Goal: Transaction & Acquisition: Purchase product/service

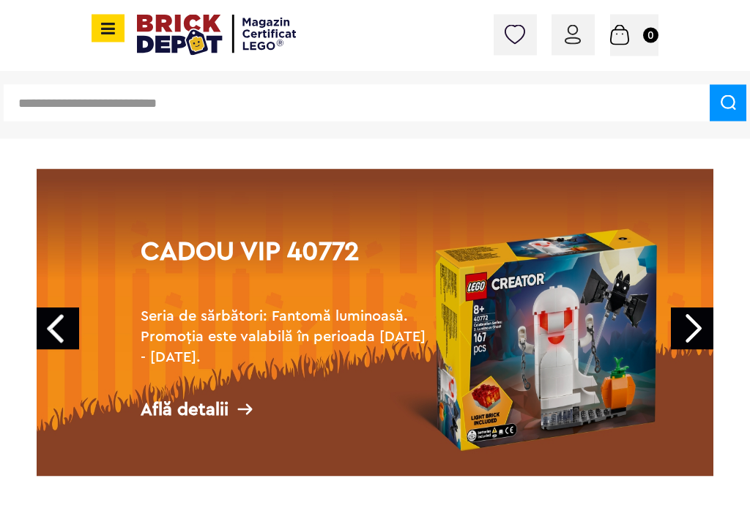
scroll to position [48, 0]
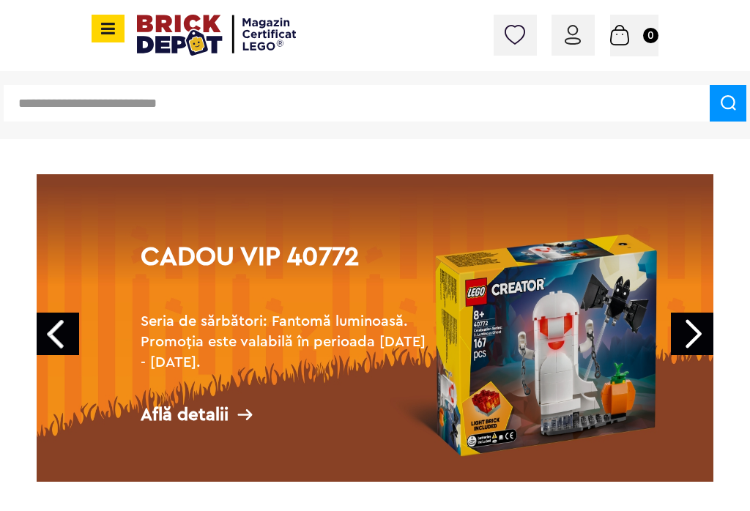
click at [280, 89] on input "text" at bounding box center [357, 103] width 706 height 37
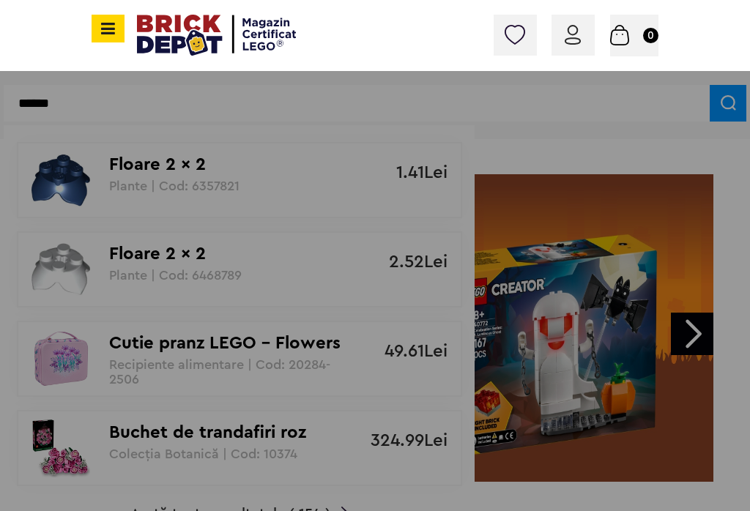
type input "******"
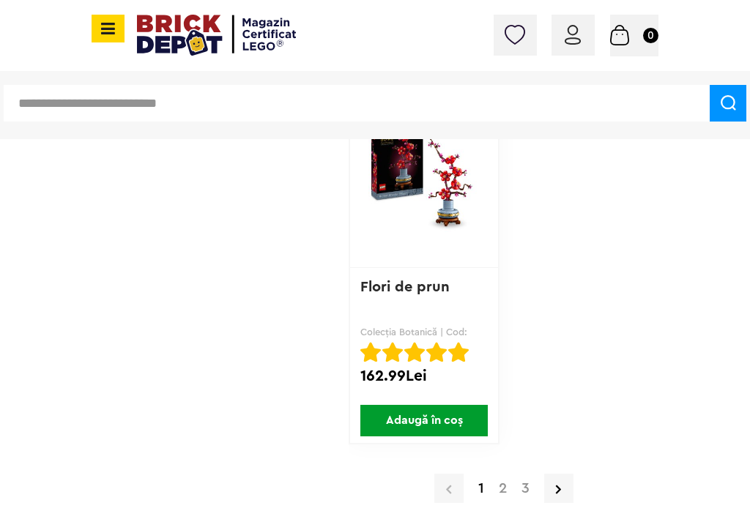
scroll to position [5626, 0]
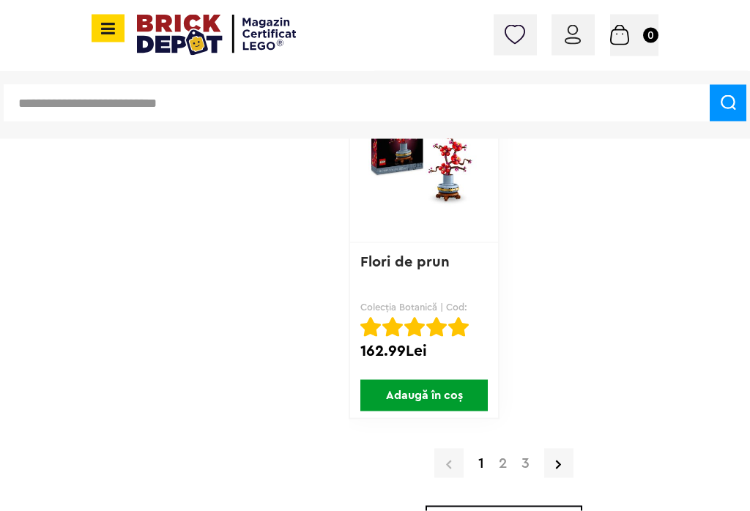
click at [498, 460] on link "2" at bounding box center [502, 463] width 23 height 15
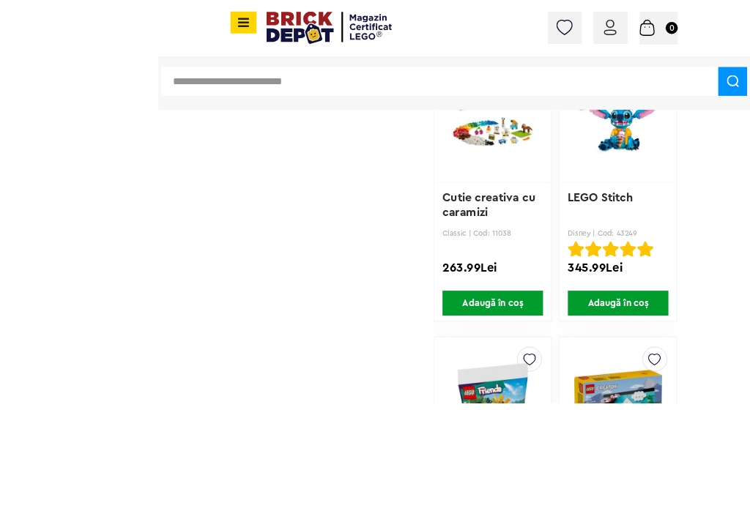
scroll to position [1885, 0]
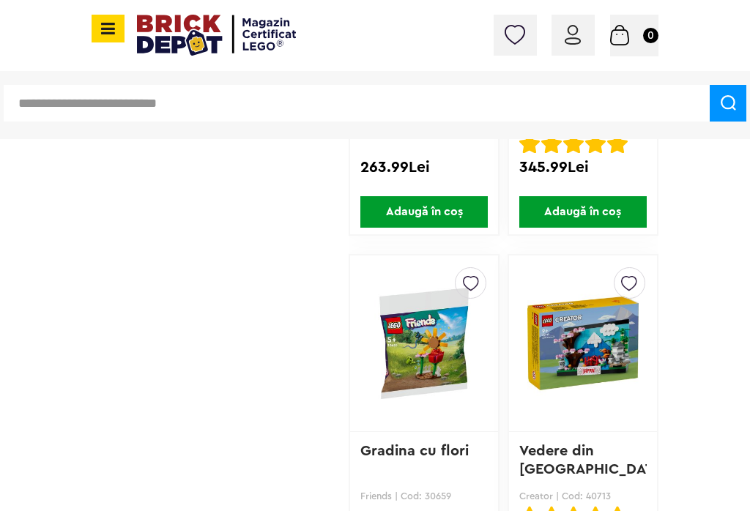
click at [428, 371] on img at bounding box center [423, 343] width 111 height 205
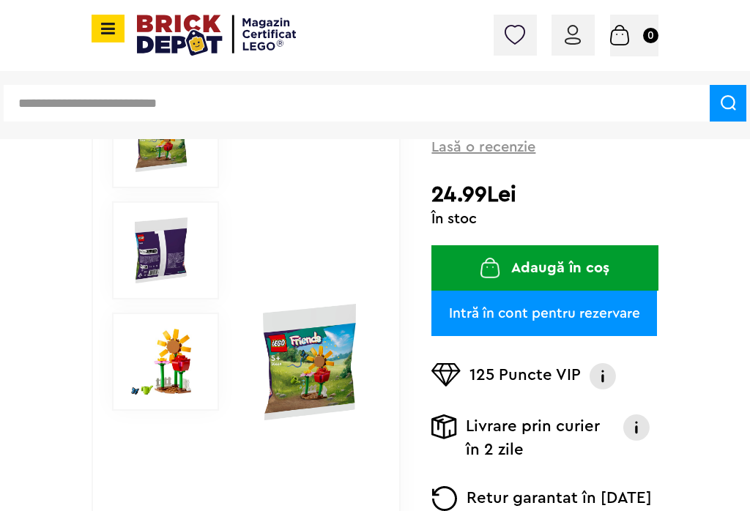
scroll to position [204, 0]
click at [171, 361] on img at bounding box center [161, 362] width 66 height 66
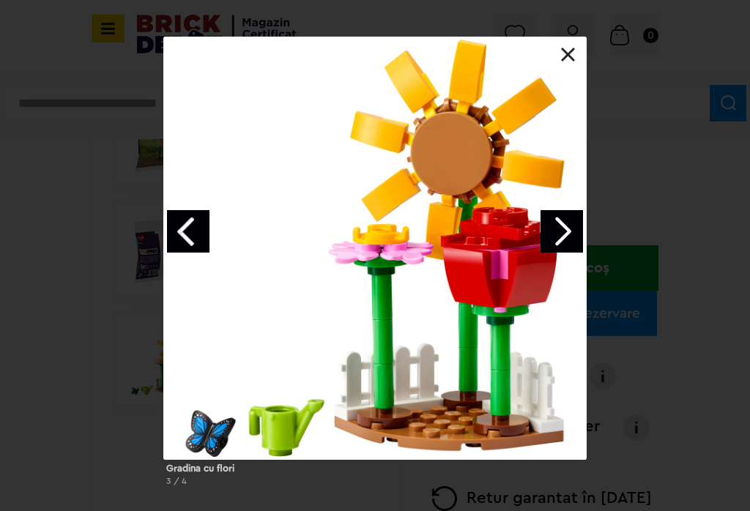
click at [576, 58] on div at bounding box center [374, 248] width 423 height 423
click at [570, 54] on link at bounding box center [568, 55] width 15 height 15
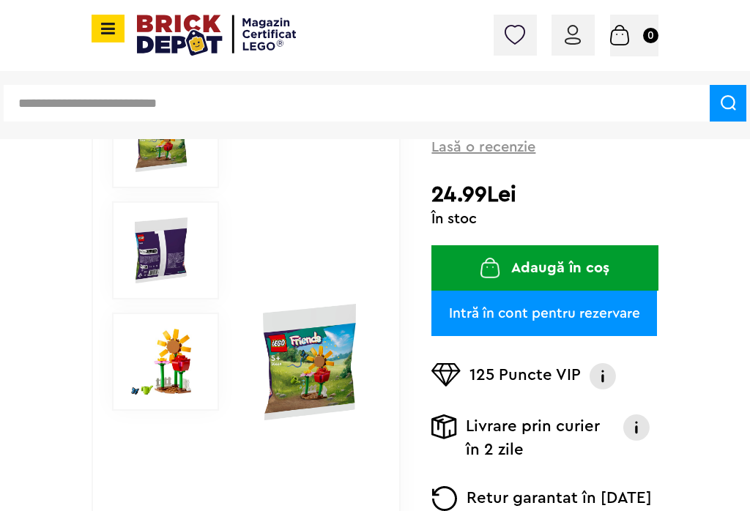
click at [186, 357] on img at bounding box center [161, 362] width 66 height 66
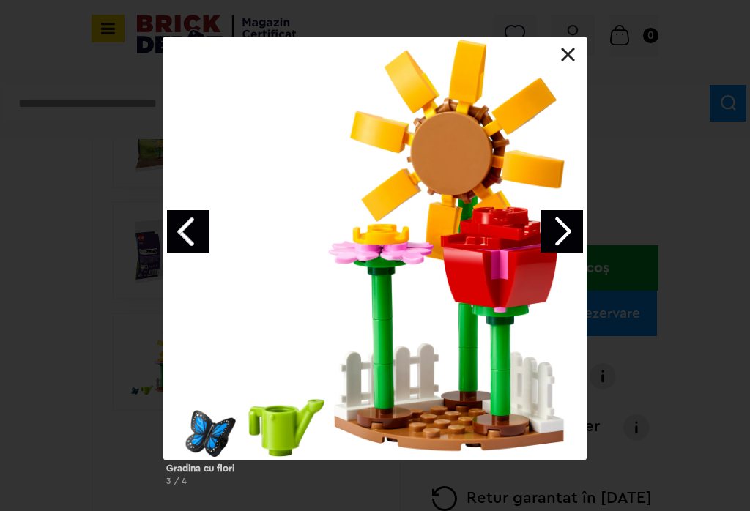
click at [581, 57] on div at bounding box center [374, 248] width 423 height 423
click at [570, 51] on link at bounding box center [568, 55] width 15 height 15
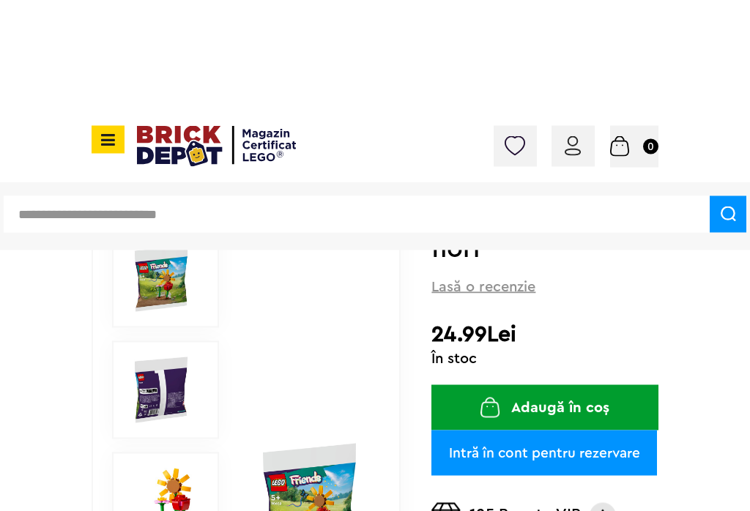
scroll to position [0, 0]
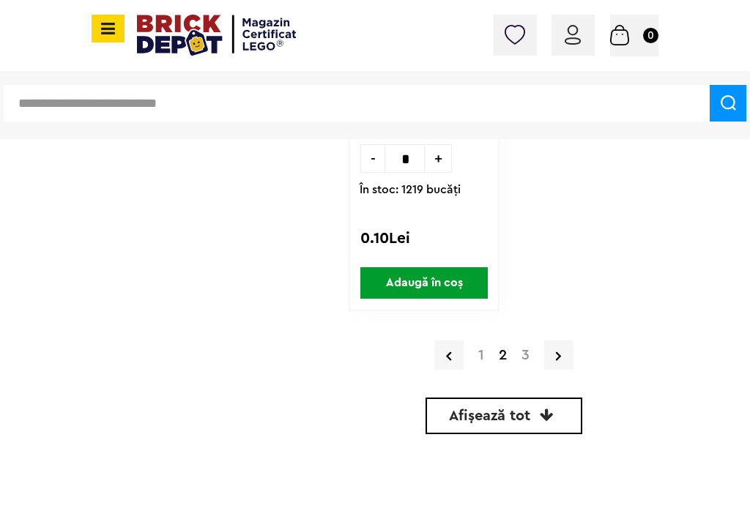
scroll to position [6229, 0]
click at [524, 354] on link "3" at bounding box center [525, 354] width 23 height 15
